Goal: Information Seeking & Learning: Learn about a topic

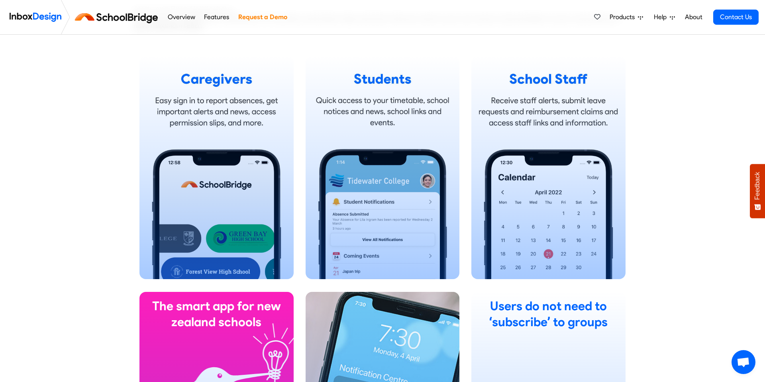
scroll to position [523, 0]
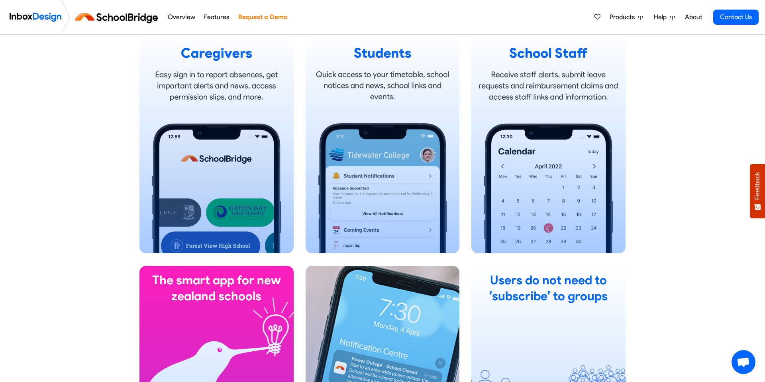
click at [695, 19] on link "About" at bounding box center [694, 17] width 22 height 16
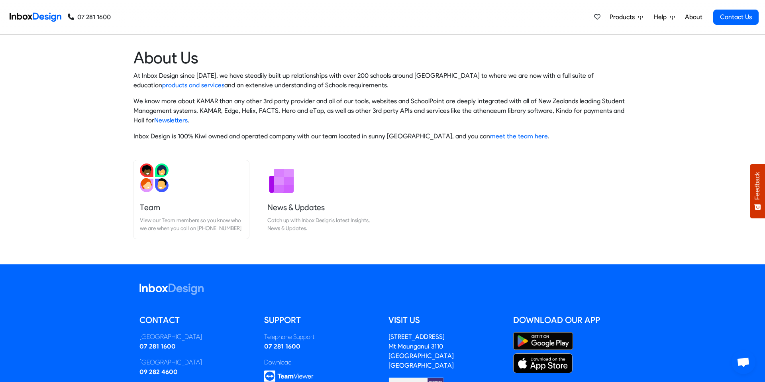
click at [158, 183] on img at bounding box center [154, 177] width 29 height 29
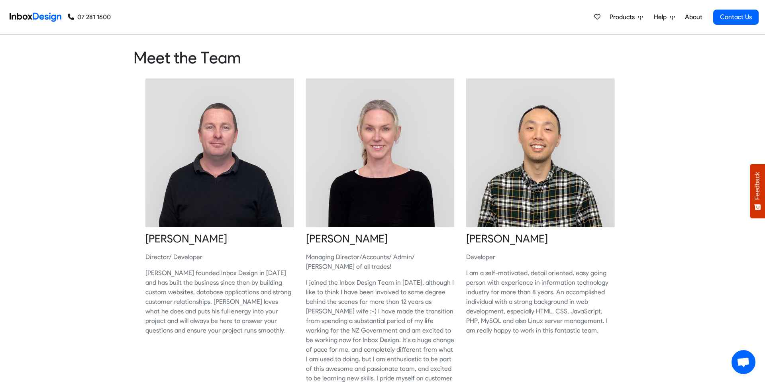
click at [629, 19] on span "Products" at bounding box center [624, 17] width 28 height 10
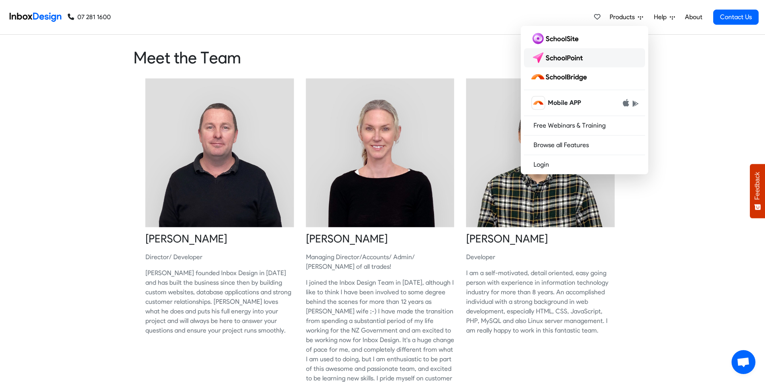
click at [568, 59] on img at bounding box center [558, 57] width 56 height 13
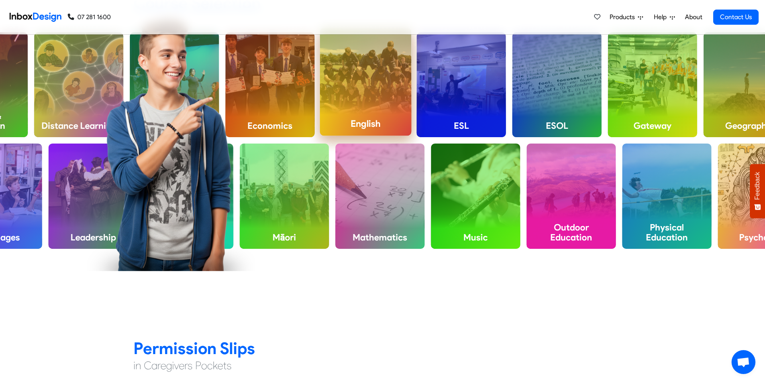
scroll to position [423, 0]
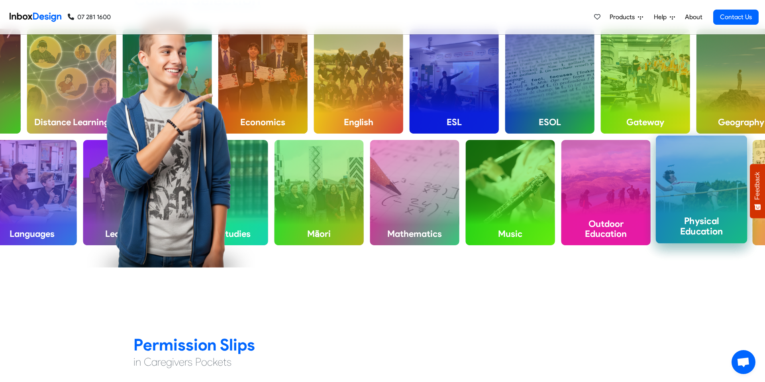
click at [658, 167] on div "Physical Education" at bounding box center [702, 190] width 92 height 108
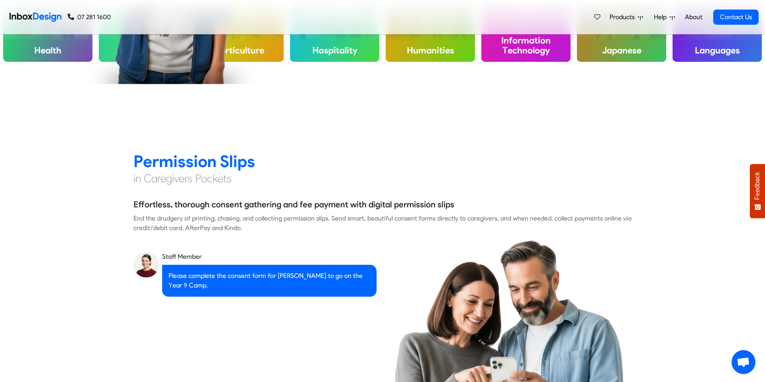
scroll to position [609, 0]
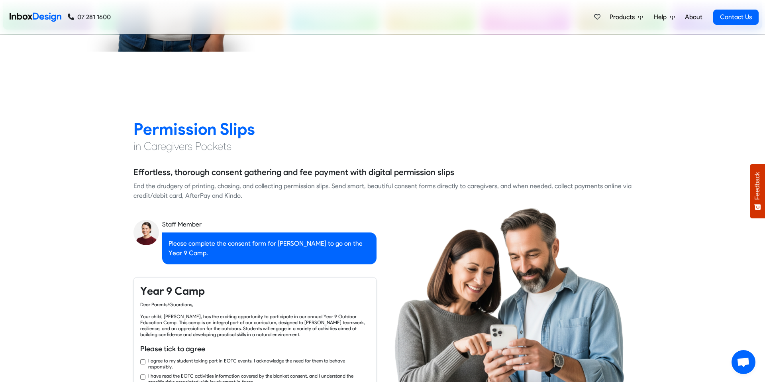
checkbox input "true"
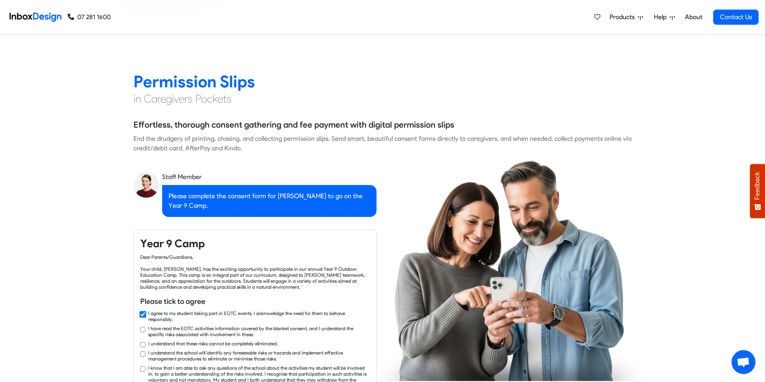
checkbox input "true"
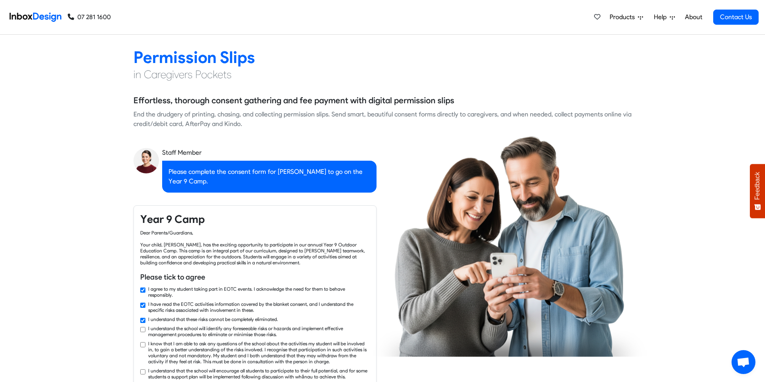
checkbox input "true"
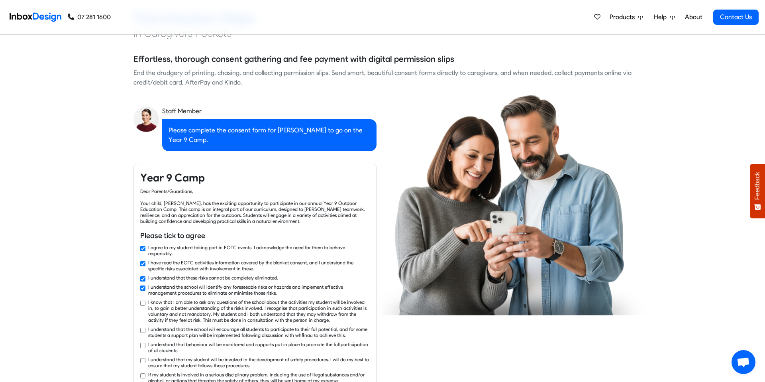
checkbox input "true"
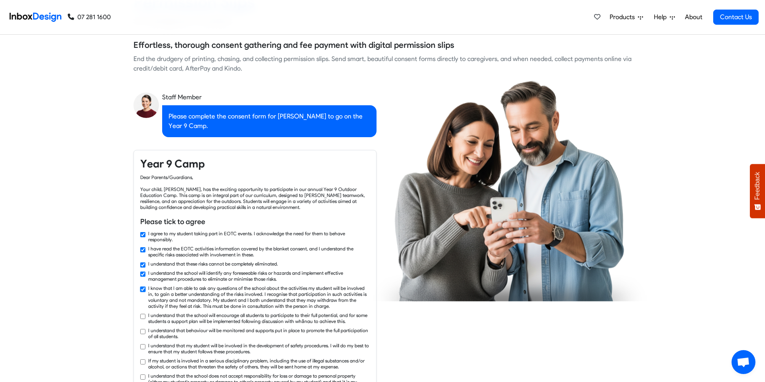
checkbox input "true"
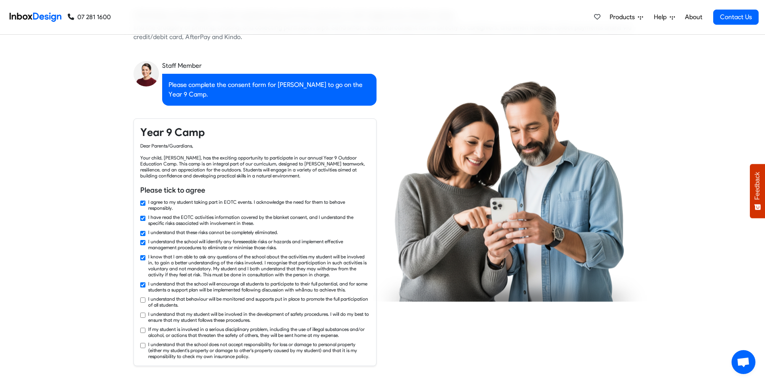
checkbox input "true"
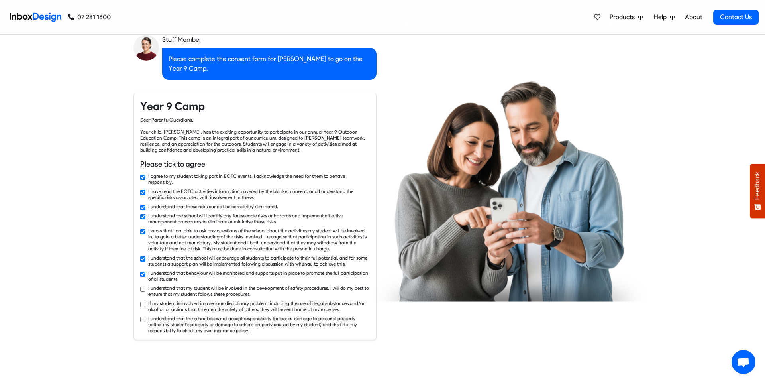
scroll to position [827, 0]
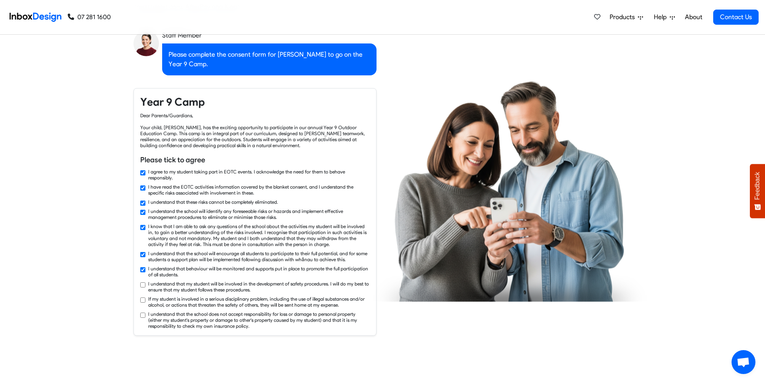
checkbox input "true"
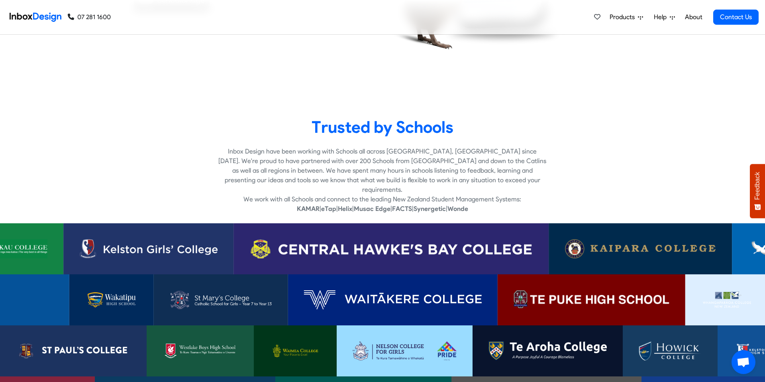
scroll to position [1593, 0]
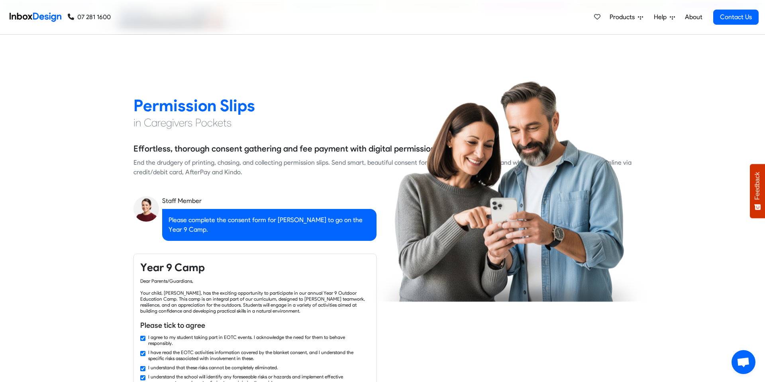
checkbox input "false"
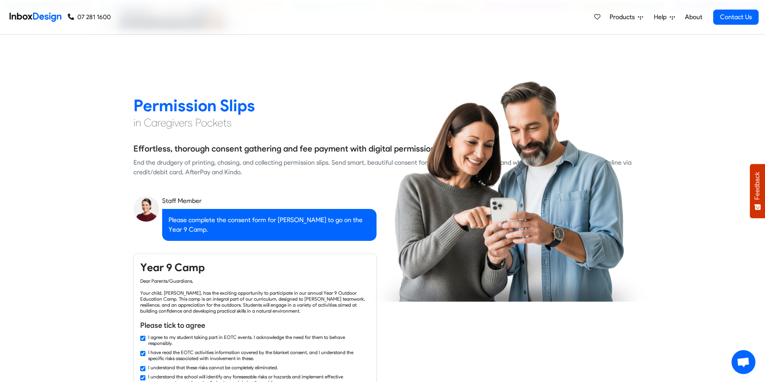
checkbox input "false"
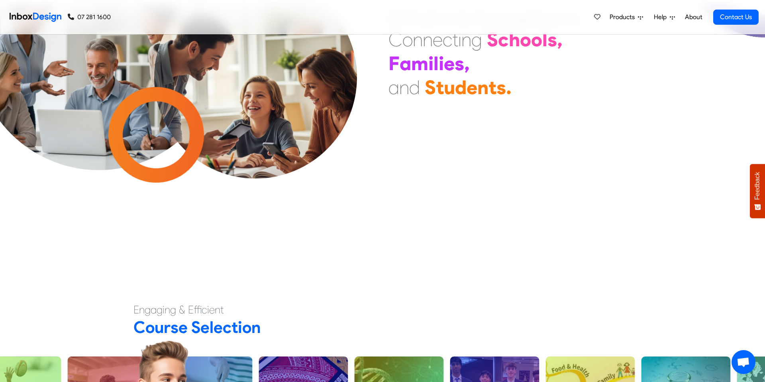
checkbox input "false"
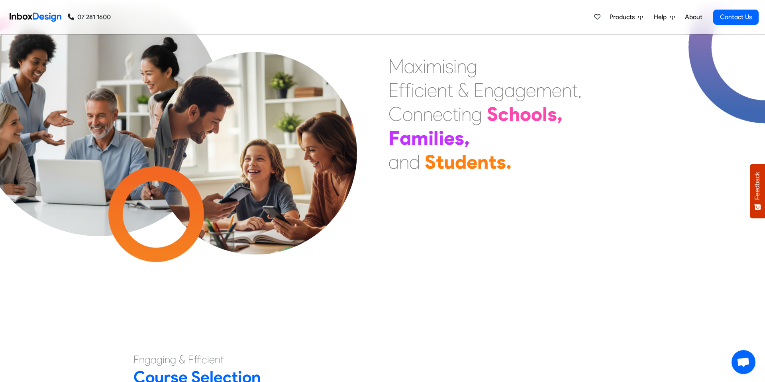
scroll to position [0, 0]
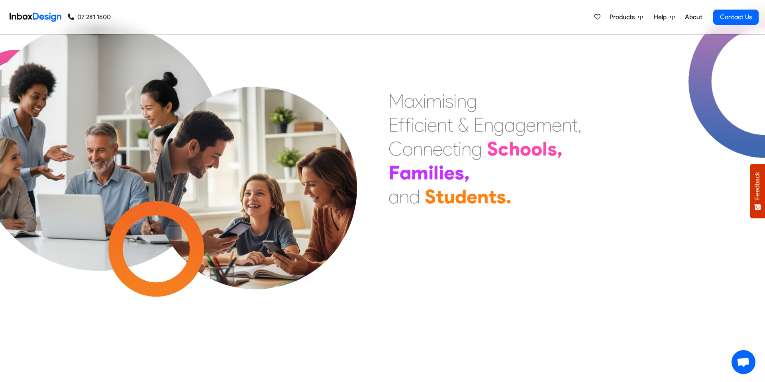
checkbox input "false"
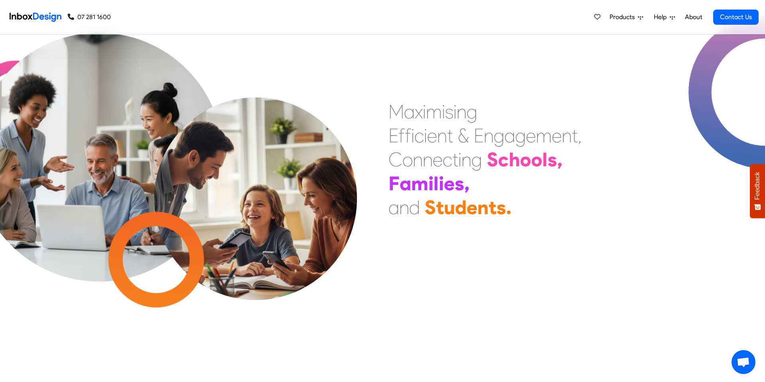
checkbox input "false"
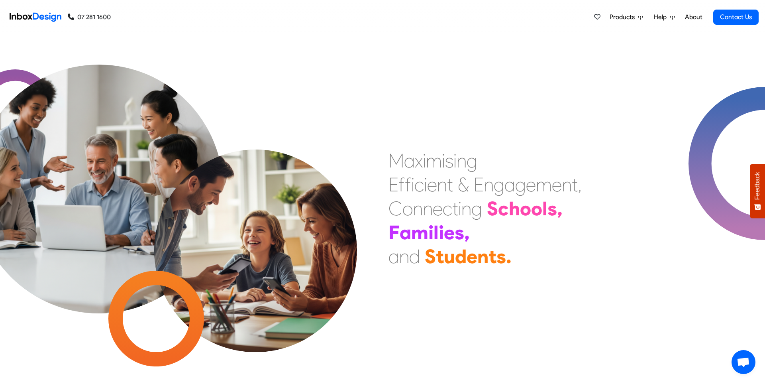
click at [625, 16] on span "Products" at bounding box center [624, 17] width 28 height 10
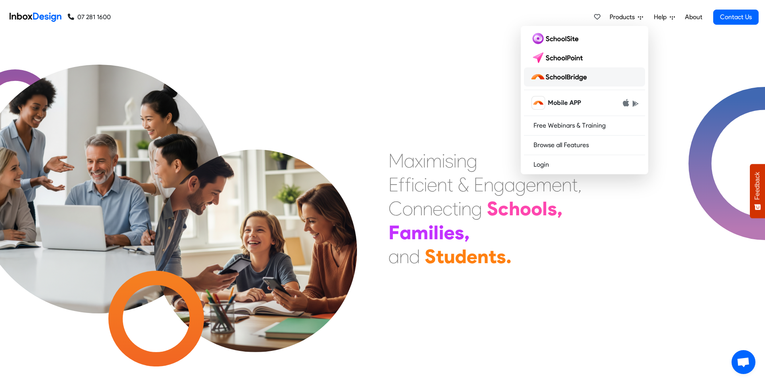
click at [558, 79] on img at bounding box center [560, 77] width 60 height 13
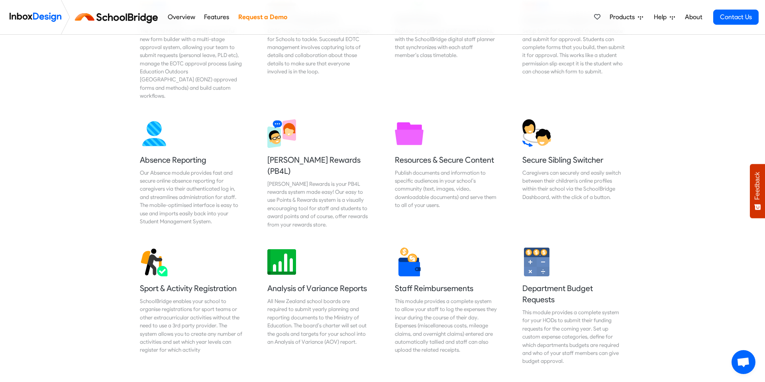
scroll to position [462, 0]
click at [219, 18] on link "Features" at bounding box center [216, 17] width 29 height 16
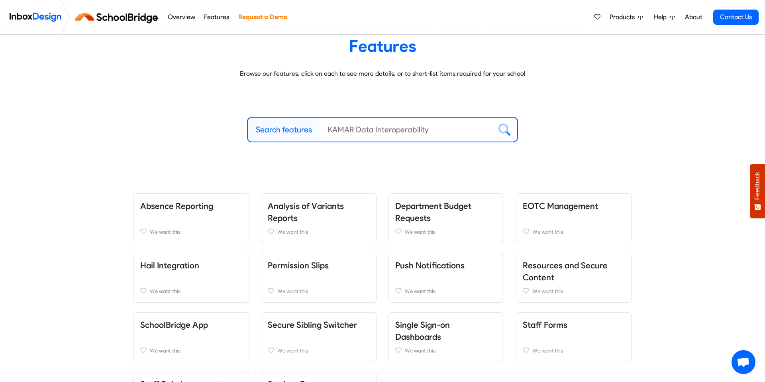
scroll to position [30, 0]
click at [186, 18] on link "Overview" at bounding box center [181, 17] width 32 height 16
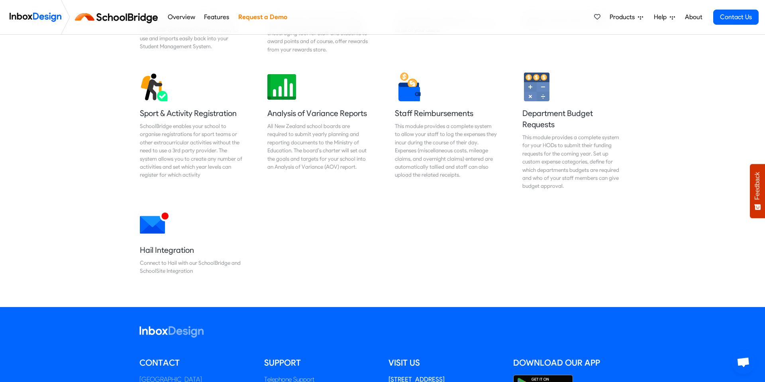
scroll to position [639, 0]
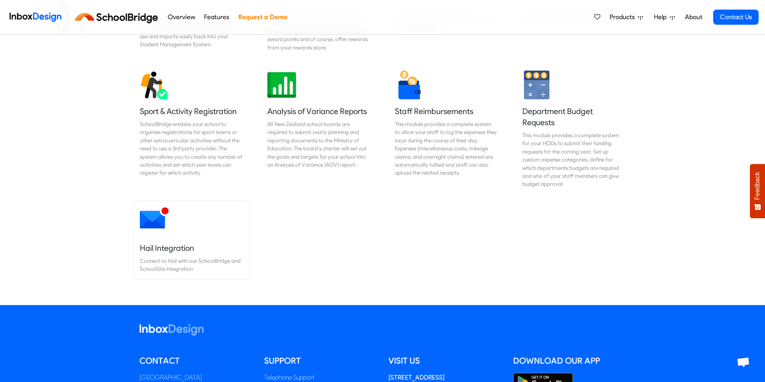
click at [178, 242] on h5 "Hail Integration" at bounding box center [191, 247] width 103 height 11
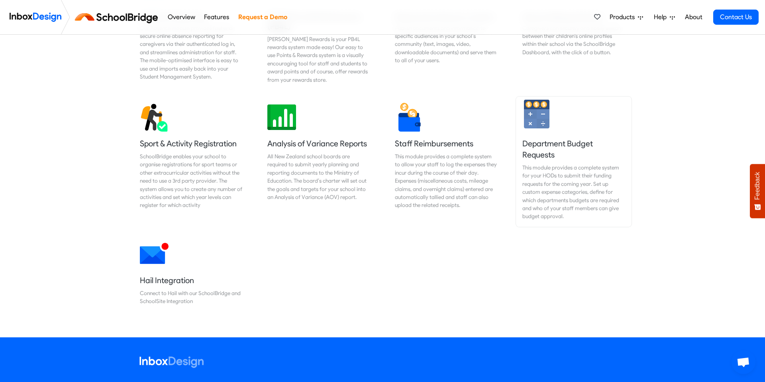
scroll to position [597, 0]
